Goal: Task Accomplishment & Management: Manage account settings

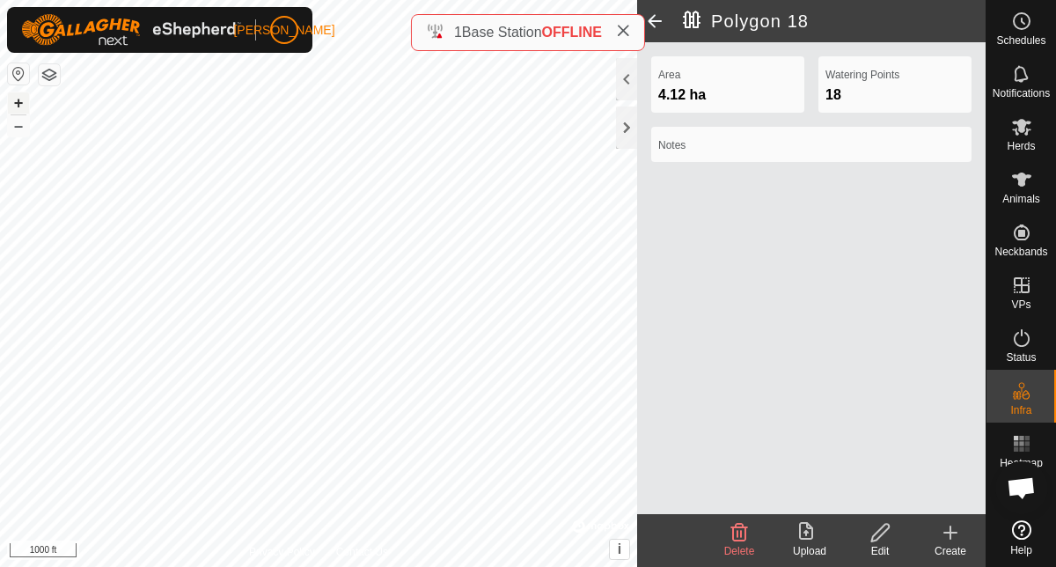
click at [11, 103] on button "+" at bounding box center [18, 102] width 21 height 21
click at [1022, 173] on icon at bounding box center [1021, 180] width 19 height 14
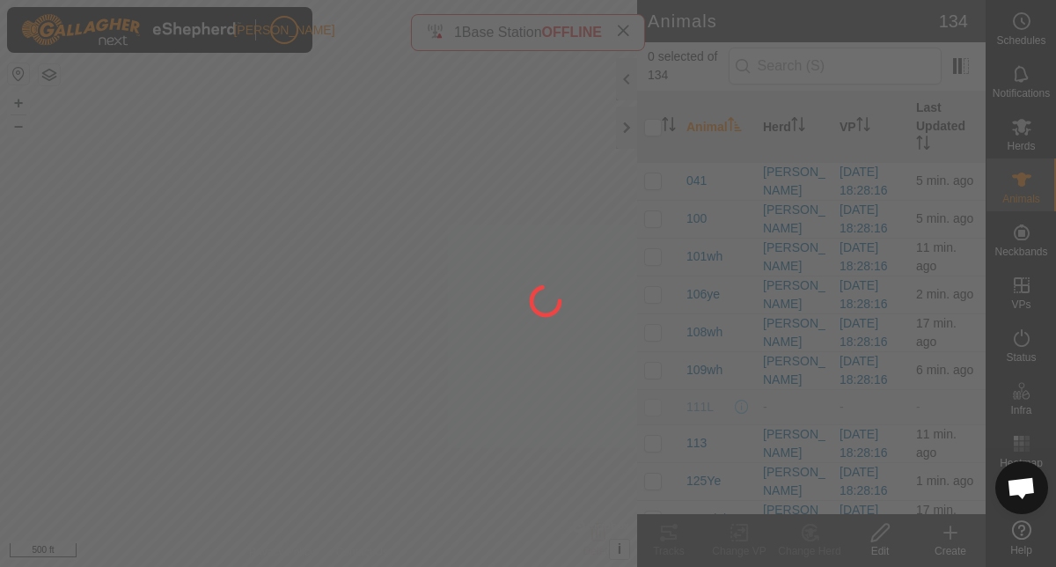
click at [1020, 86] on div at bounding box center [528, 283] width 1056 height 567
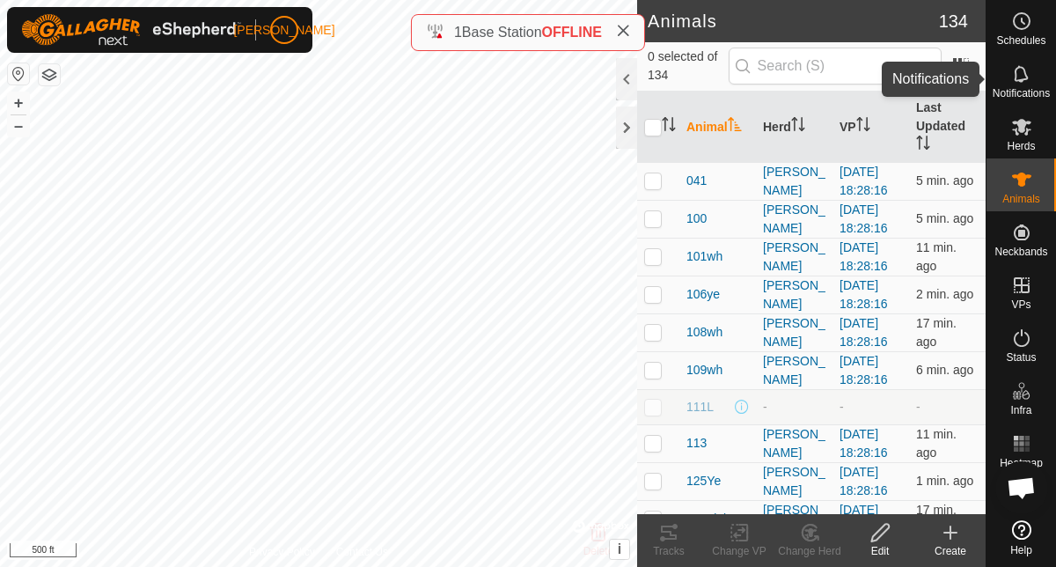
click at [1020, 88] on span "Notifications" at bounding box center [1021, 93] width 57 height 11
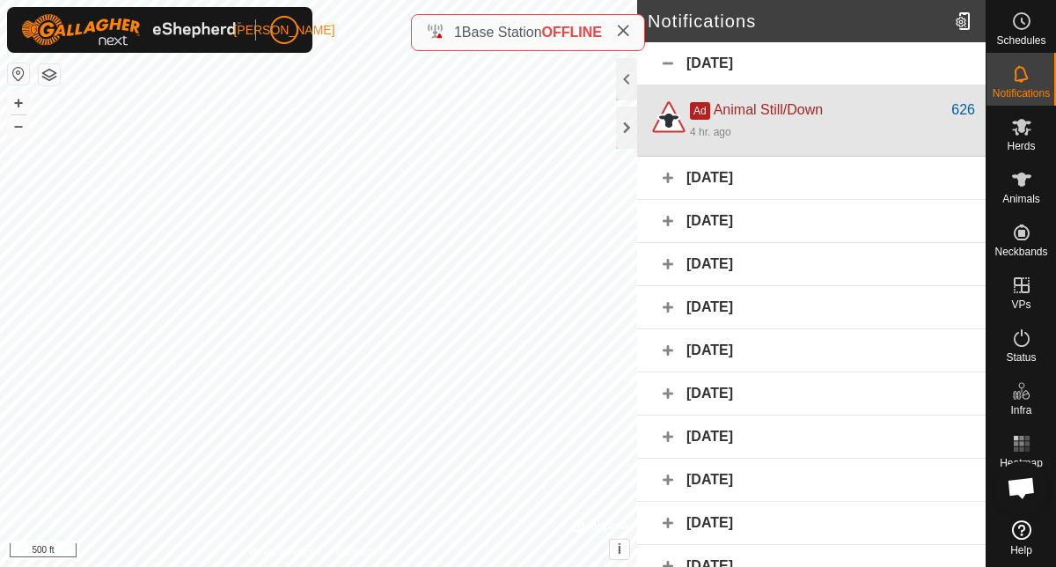
click at [875, 123] on div "4 hr. ago" at bounding box center [832, 131] width 285 height 21
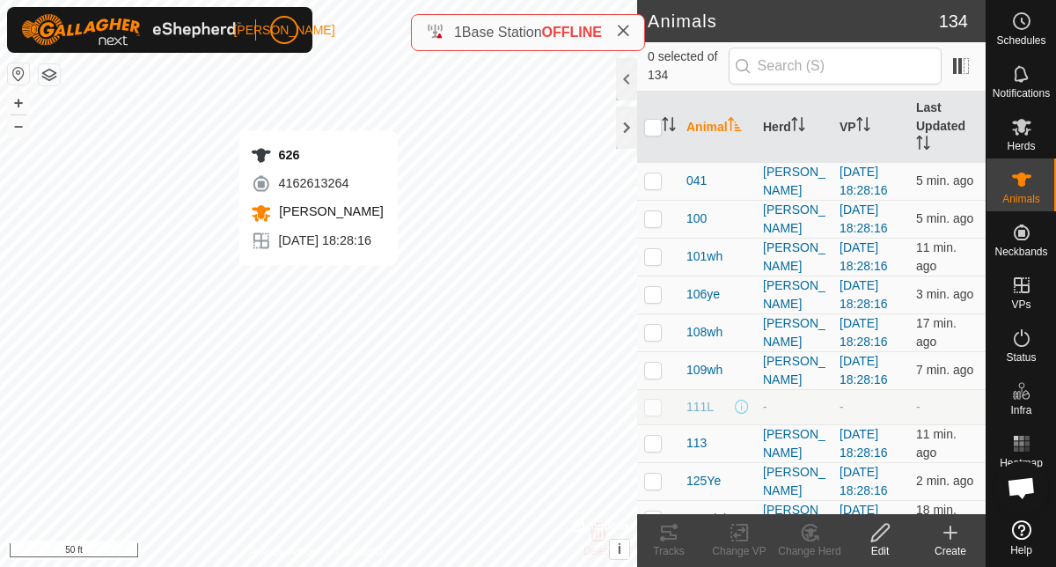
checkbox input "true"
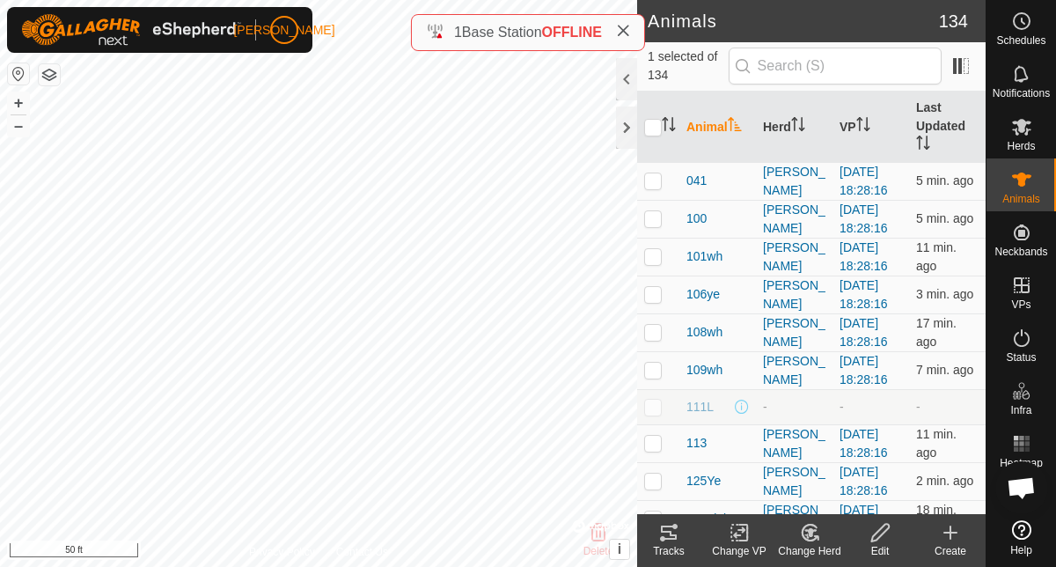
click at [667, 533] on icon at bounding box center [668, 532] width 21 height 21
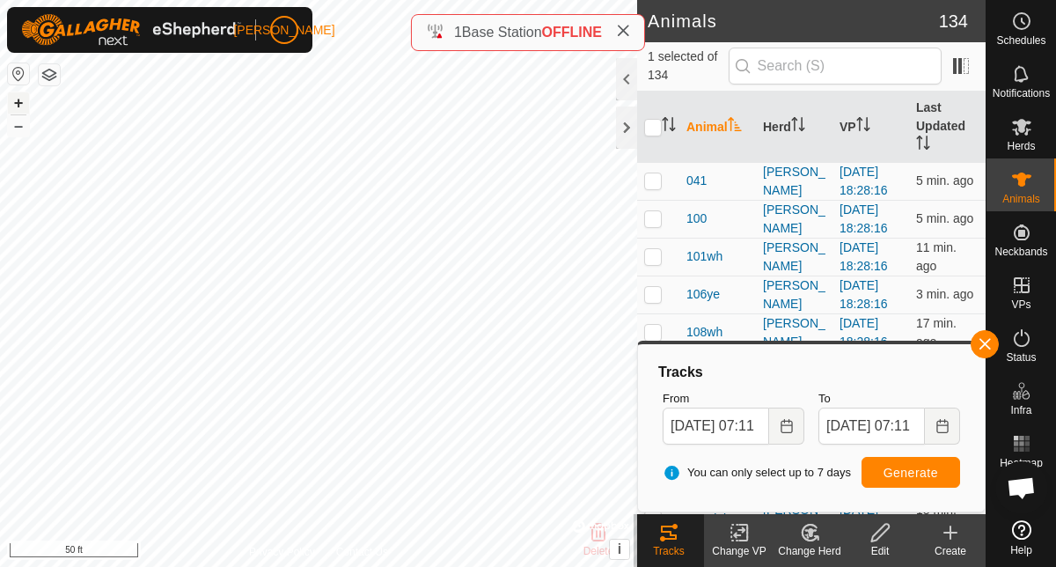
click at [19, 99] on button "+" at bounding box center [18, 102] width 21 height 21
click at [14, 101] on button "+" at bounding box center [18, 102] width 21 height 21
click at [19, 99] on button "+" at bounding box center [18, 102] width 21 height 21
click at [752, 68] on input "text" at bounding box center [835, 66] width 213 height 37
type input "626"
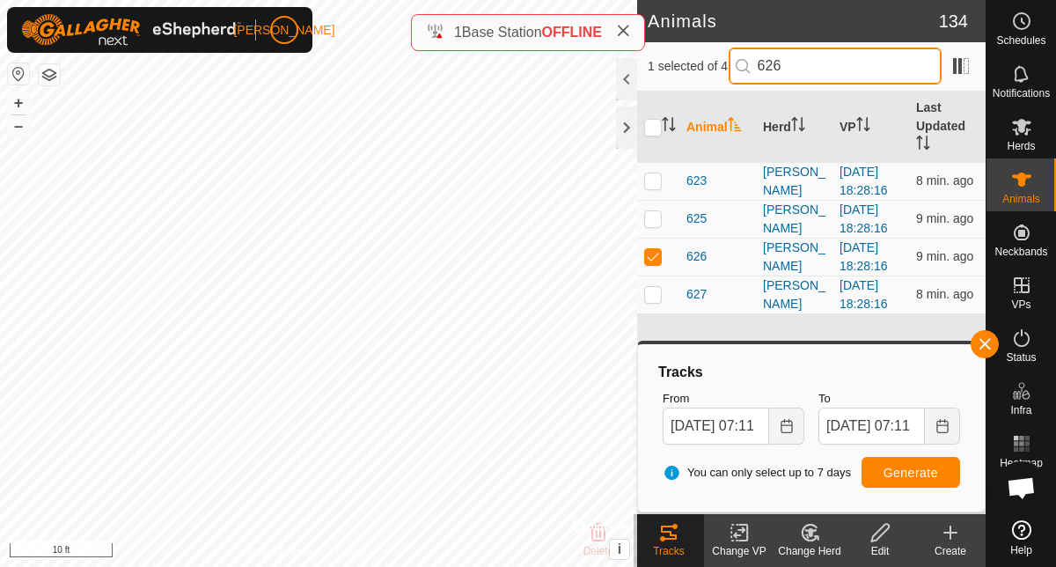
checkbox input "true"
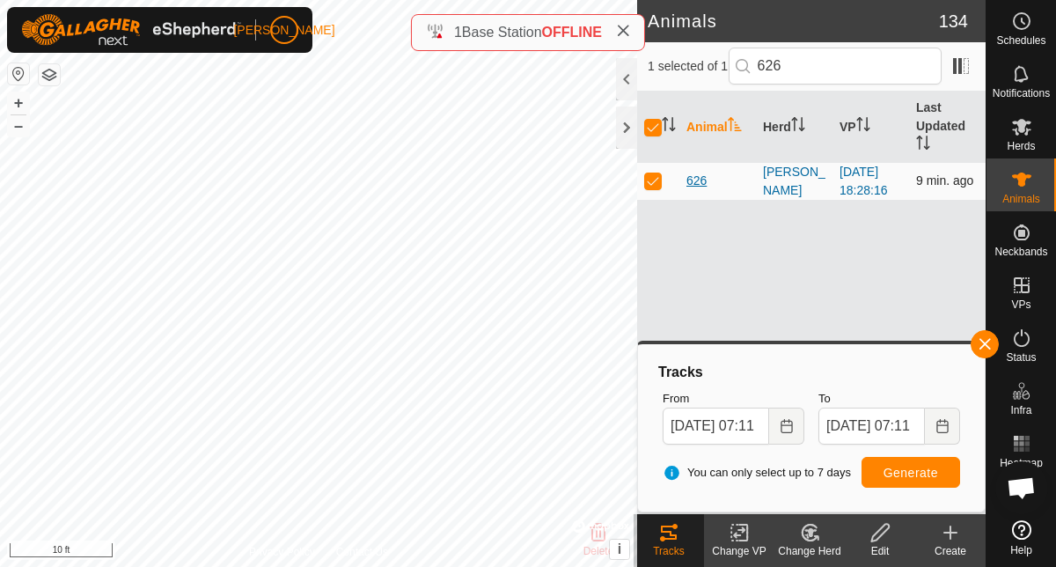
click at [689, 189] on span "626" at bounding box center [697, 181] width 20 height 18
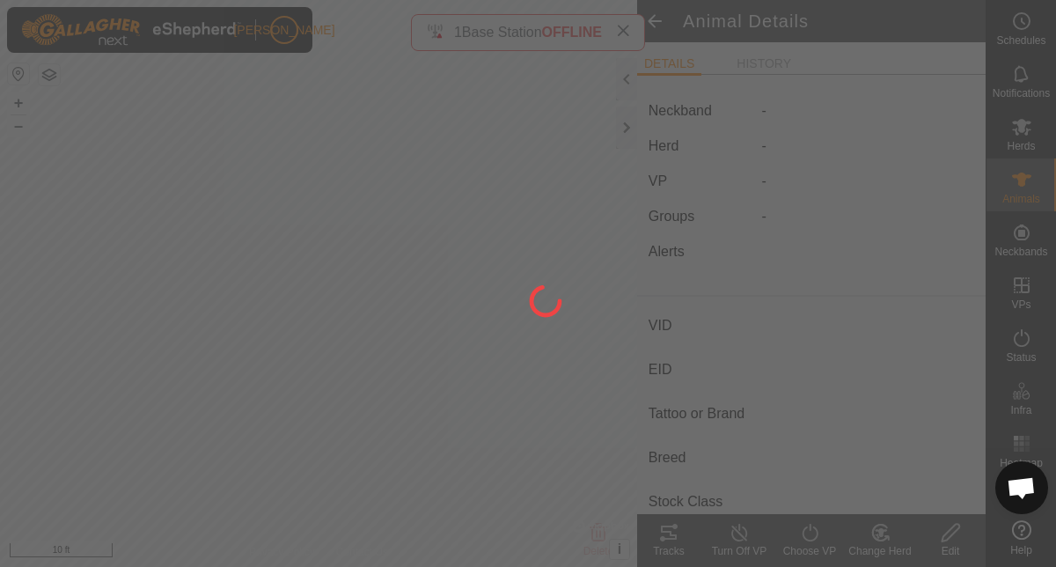
type input "626"
type input "-"
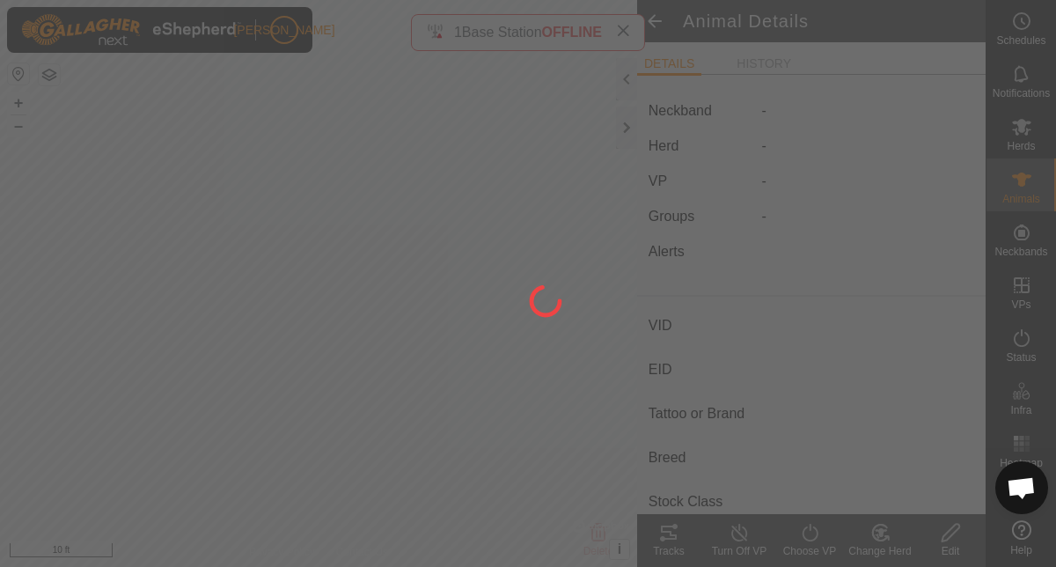
type input "0 kg"
type input "-"
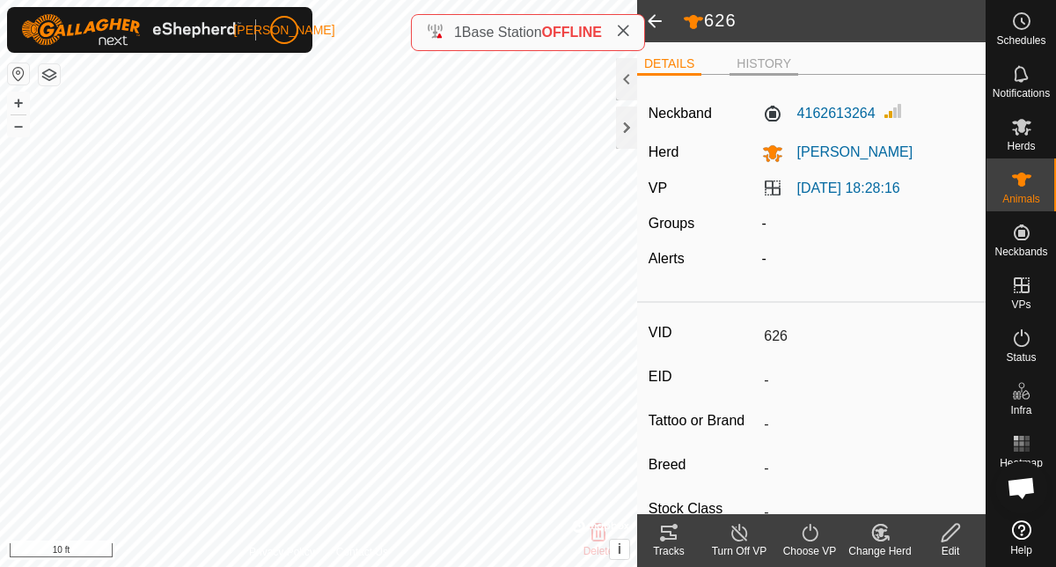
click at [747, 65] on li "HISTORY" at bounding box center [764, 65] width 69 height 21
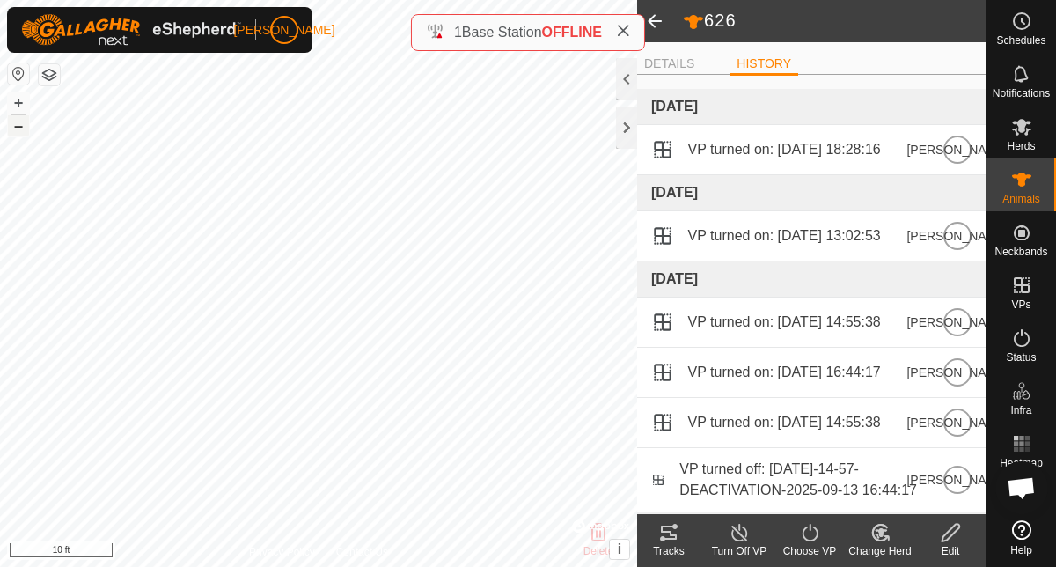
click at [13, 129] on button "–" at bounding box center [18, 125] width 21 height 21
click at [628, 33] on icon at bounding box center [623, 31] width 14 height 14
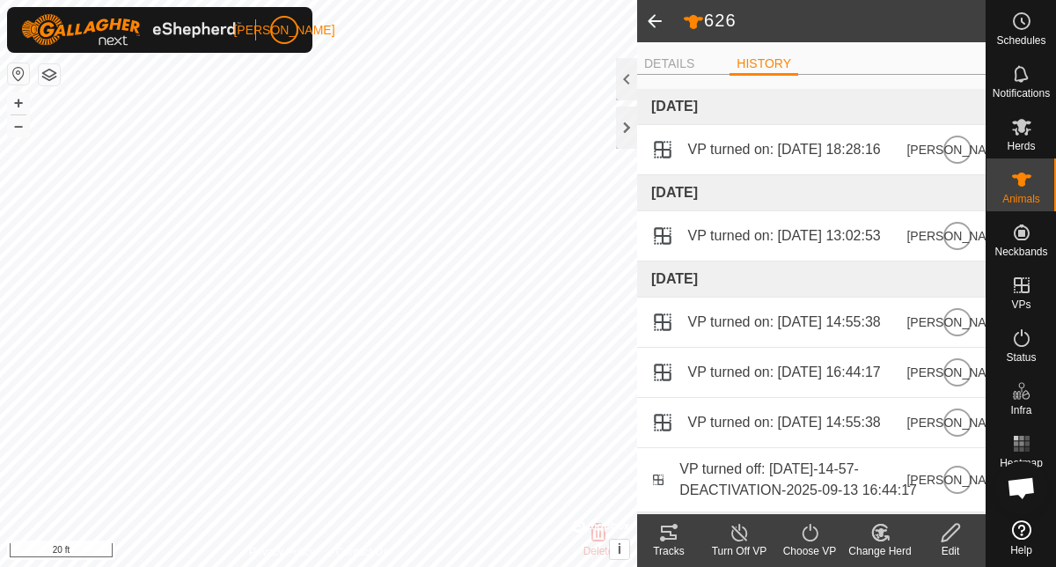
click at [656, 11] on span at bounding box center [654, 21] width 35 height 42
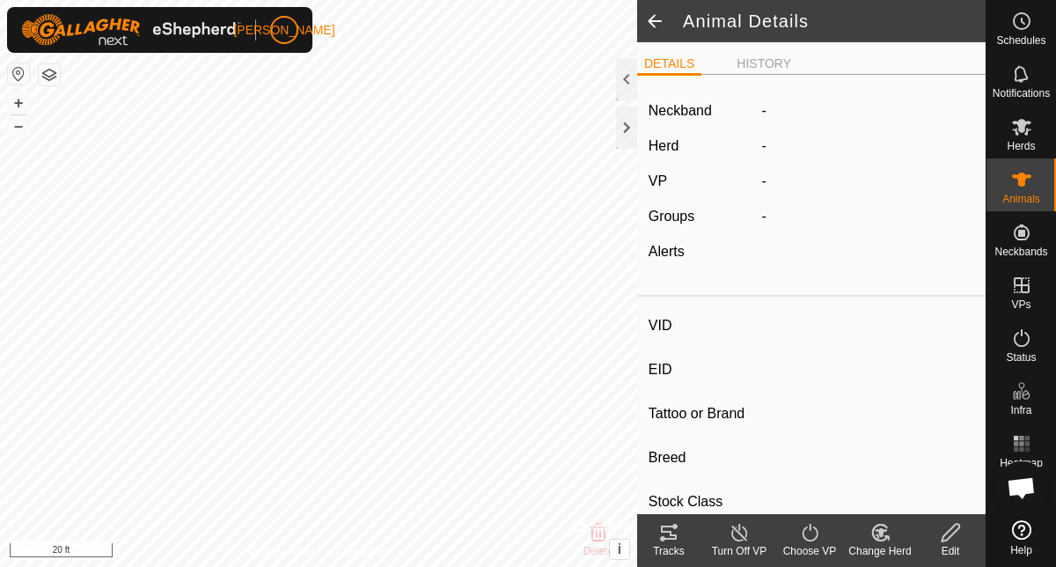
type input "626"
type input "-"
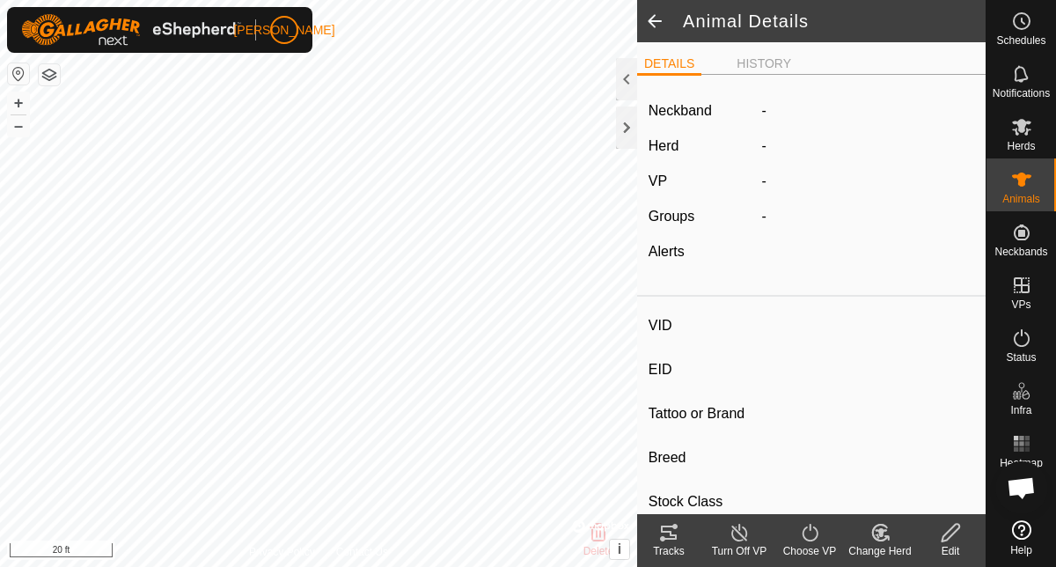
type input "0 kg"
type input "-"
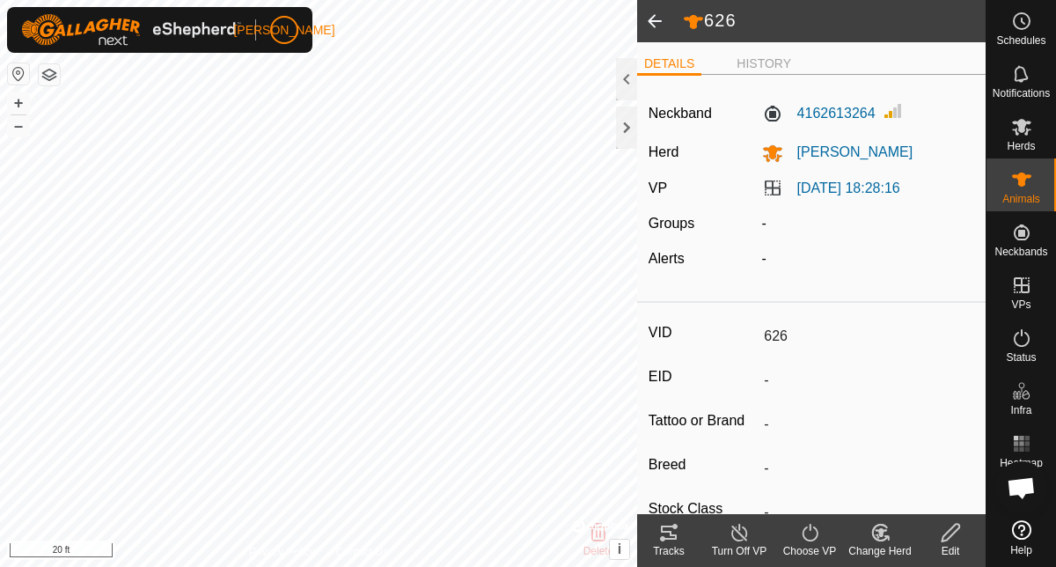
click at [673, 530] on icon at bounding box center [668, 532] width 21 height 21
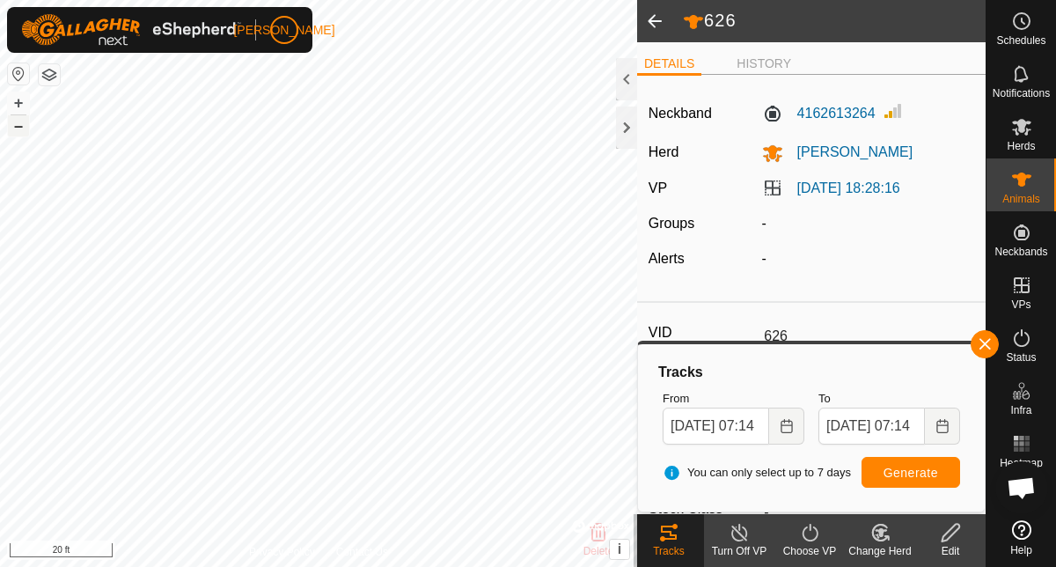
click at [18, 125] on button "–" at bounding box center [18, 125] width 21 height 21
click at [655, 14] on span at bounding box center [654, 21] width 35 height 42
click at [1013, 74] on icon at bounding box center [1021, 73] width 21 height 21
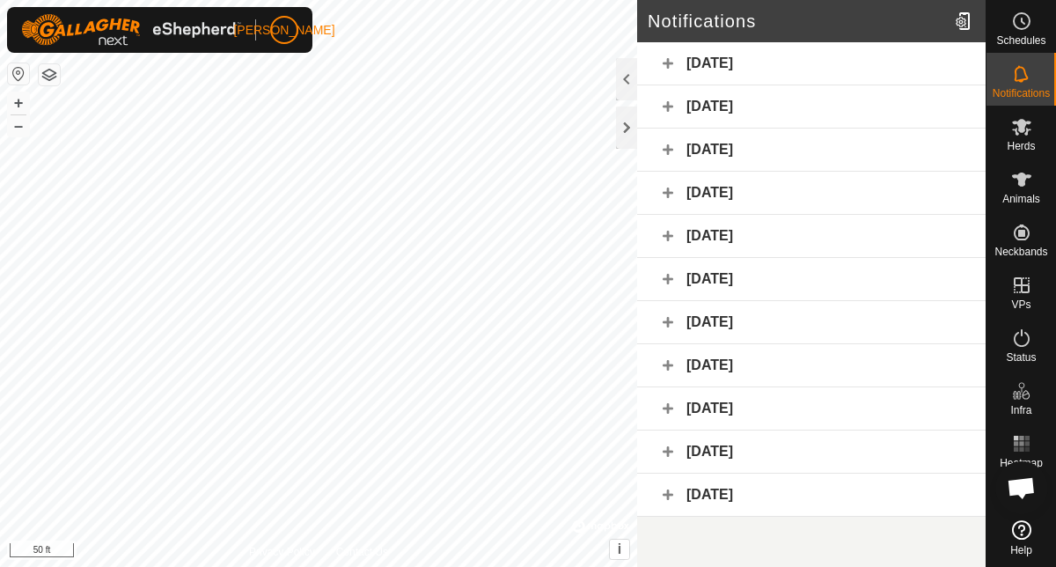
click at [882, 53] on div "[DATE]" at bounding box center [811, 63] width 349 height 43
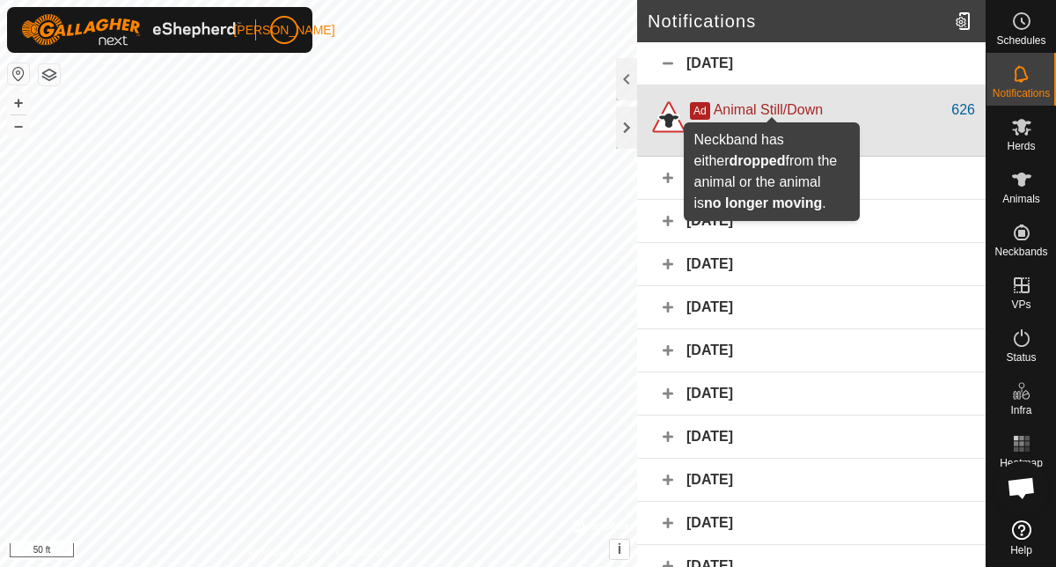
click at [753, 107] on span "Animal Still/Down" at bounding box center [768, 109] width 109 height 15
click at [737, 108] on span "Animal Still/Down" at bounding box center [768, 109] width 109 height 15
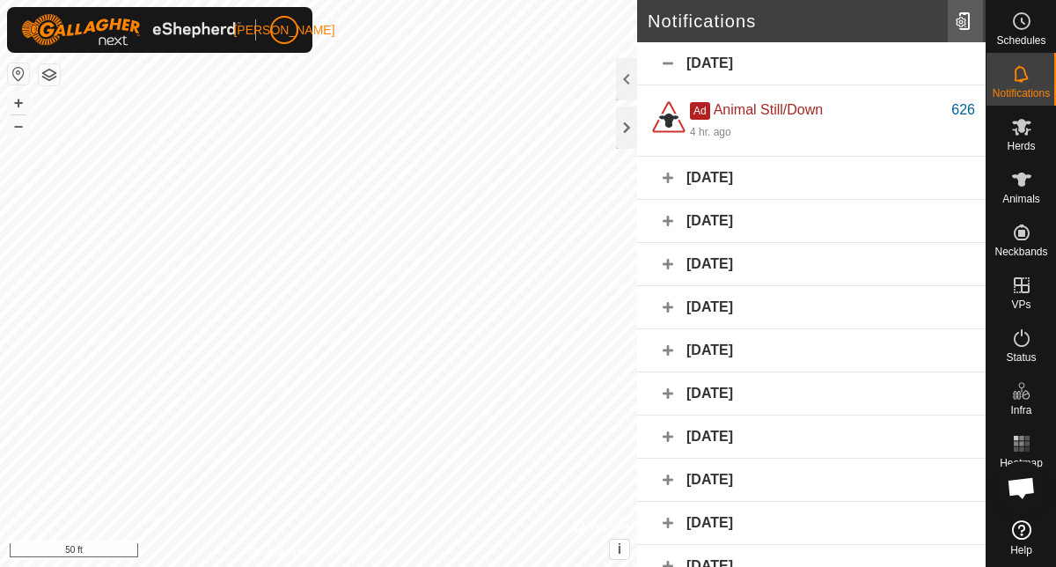
click at [959, 19] on div at bounding box center [965, 20] width 35 height 49
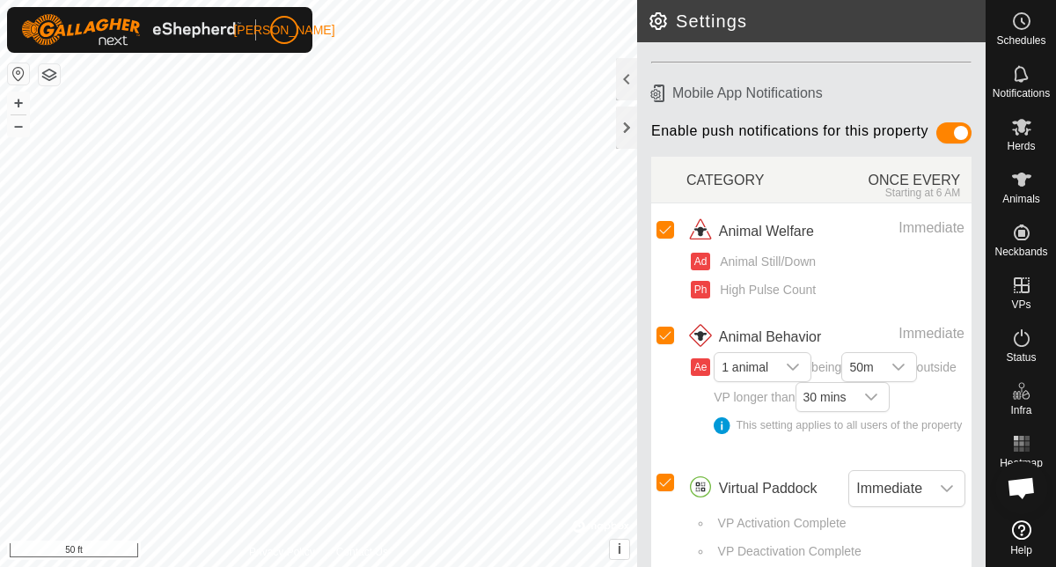
scroll to position [180, 0]
